Goal: Task Accomplishment & Management: Use online tool/utility

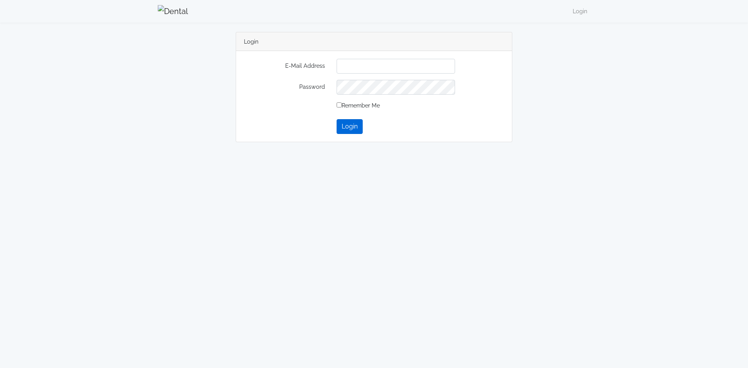
type input "**********"
click at [349, 130] on button "Login" at bounding box center [350, 126] width 26 height 15
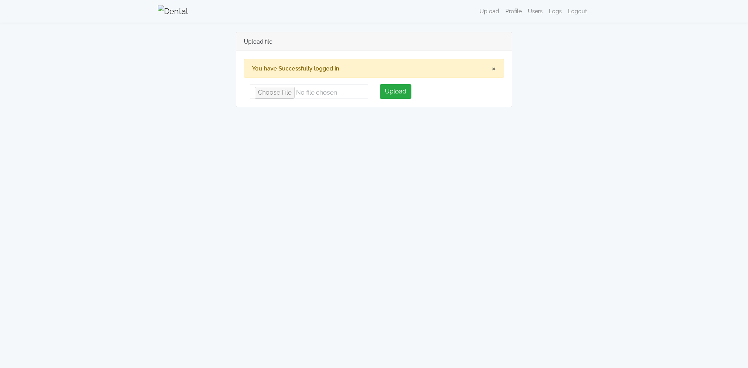
type input "**********"
click at [392, 92] on button "Upload" at bounding box center [396, 91] width 32 height 15
